Goal: Navigation & Orientation: Find specific page/section

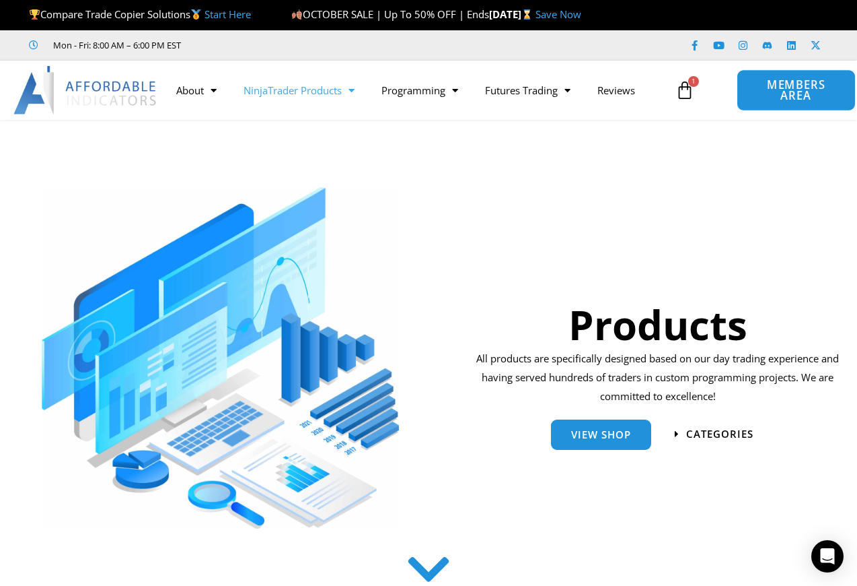
click at [789, 99] on span "MEMBERS AREA" at bounding box center [796, 90] width 88 height 22
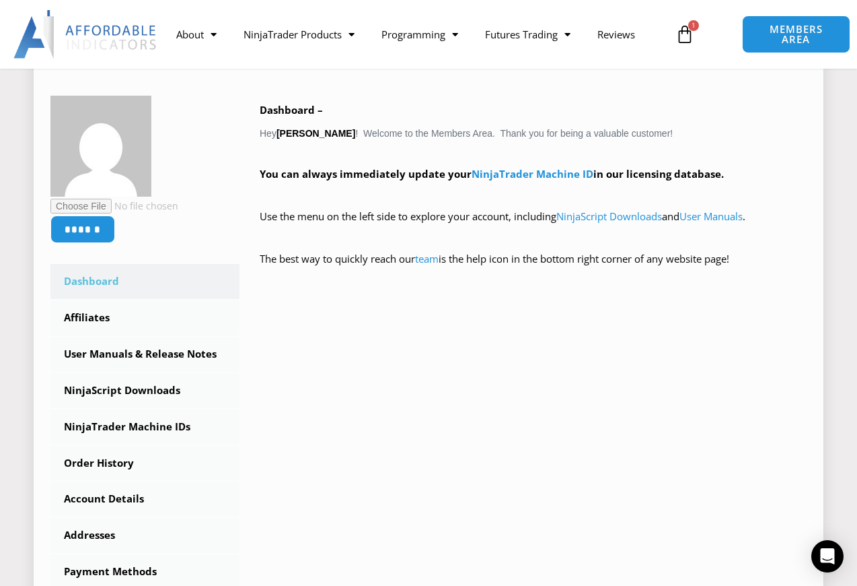
scroll to position [202, 0]
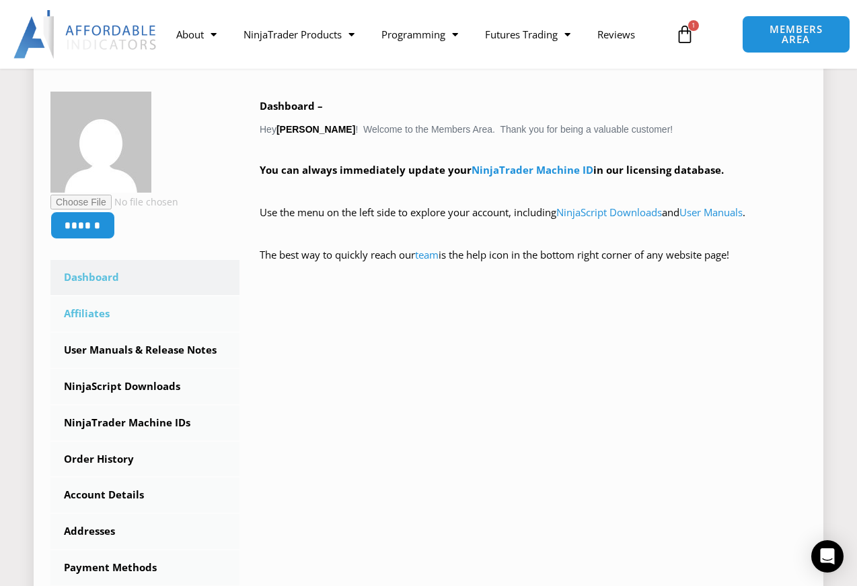
click at [99, 323] on link "Affiliates" at bounding box center [144, 313] width 189 height 35
